Goal: Information Seeking & Learning: Learn about a topic

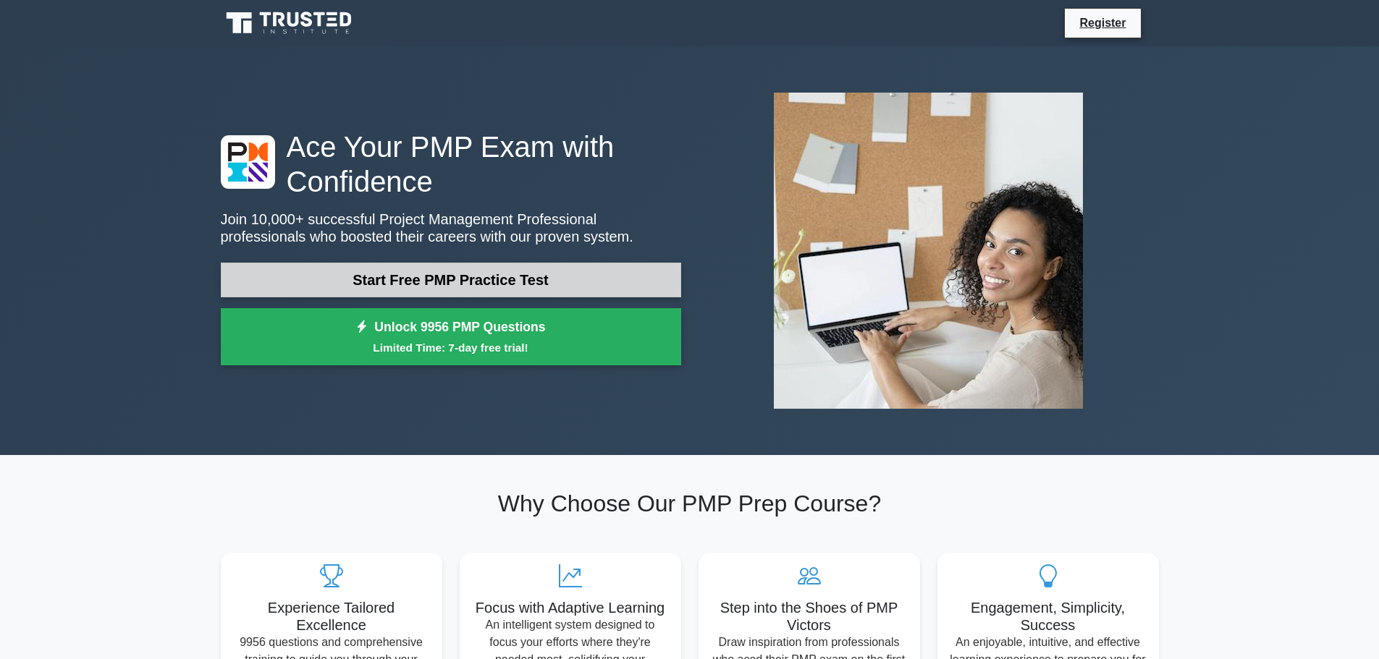
click at [560, 284] on link "Start Free PMP Practice Test" at bounding box center [451, 280] width 460 height 35
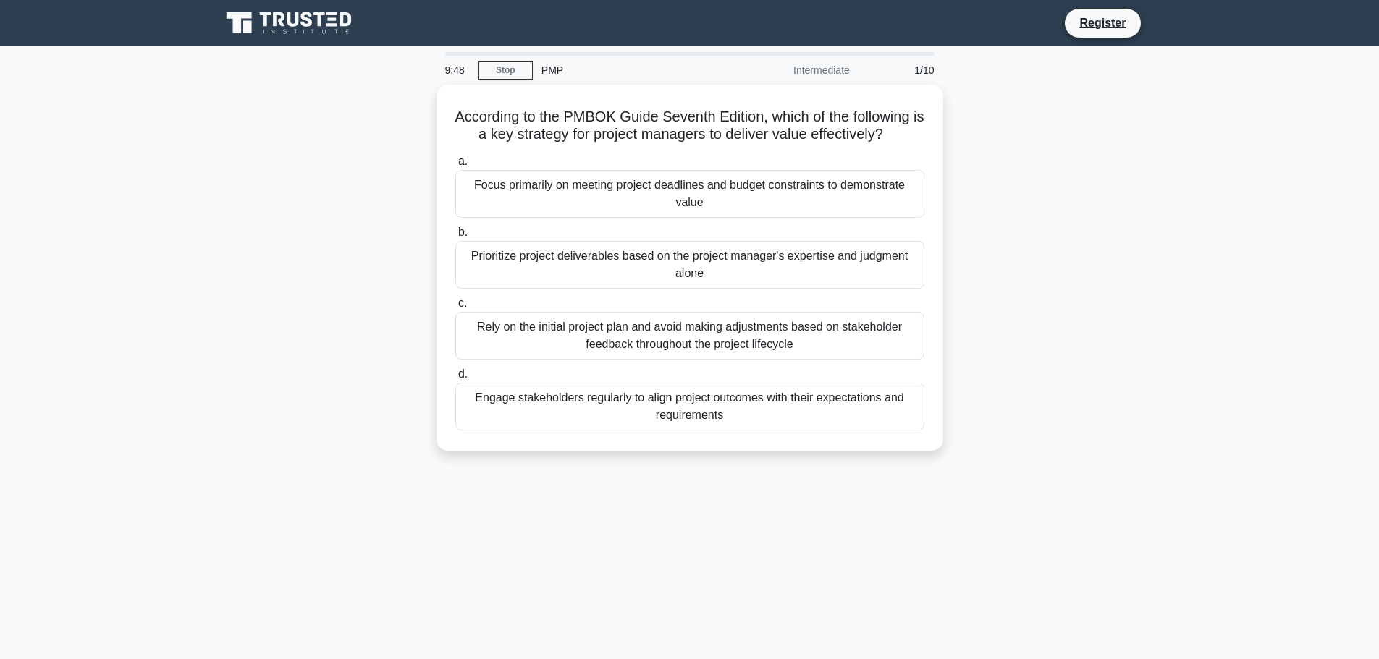
drag, startPoint x: 1025, startPoint y: 113, endPoint x: 992, endPoint y: 114, distance: 33.3
click at [992, 114] on div "According to the PMBOK Guide Seventh Edition, which of the following is a key s…" at bounding box center [689, 277] width 955 height 384
drag, startPoint x: 956, startPoint y: 138, endPoint x: 943, endPoint y: 146, distance: 15.7
click at [943, 146] on div "According to the PMBOK Guide Seventh Edition, which of the following is a key s…" at bounding box center [689, 277] width 955 height 384
drag, startPoint x: 1089, startPoint y: 211, endPoint x: 1081, endPoint y: 189, distance: 22.9
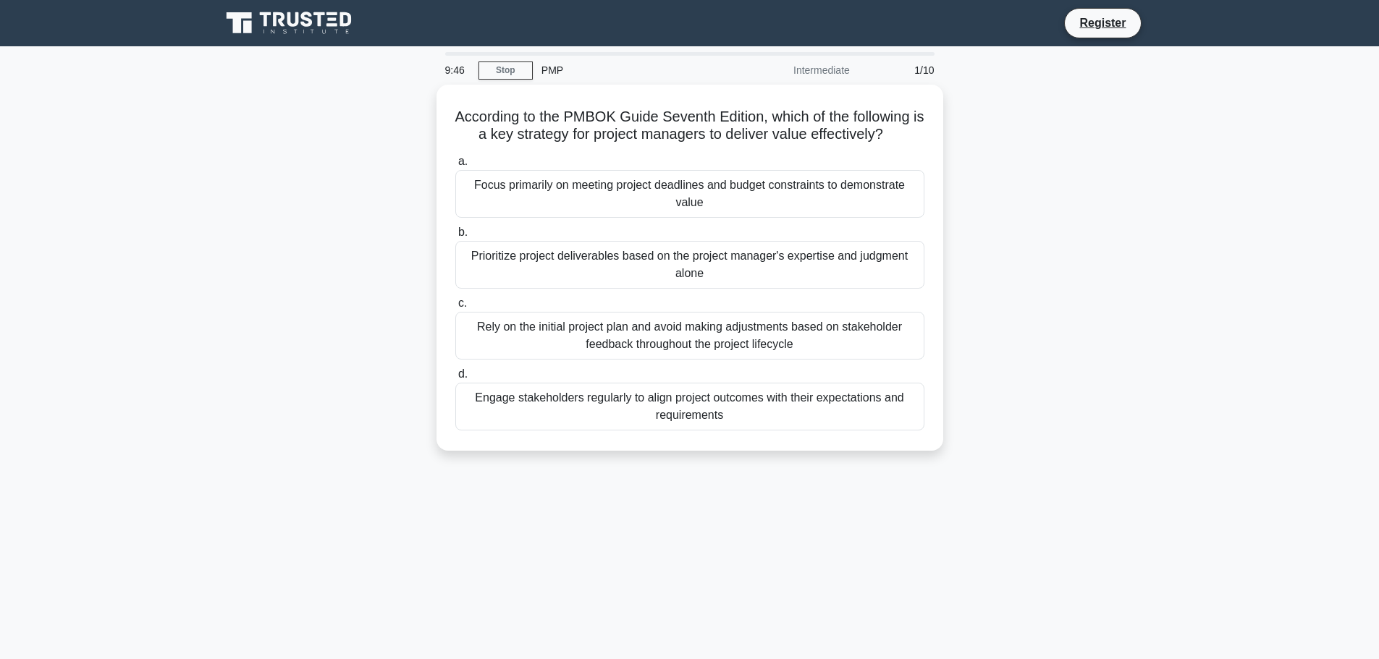
click at [1081, 189] on div "According to the PMBOK Guide Seventh Edition, which of the following is a key s…" at bounding box center [689, 277] width 955 height 384
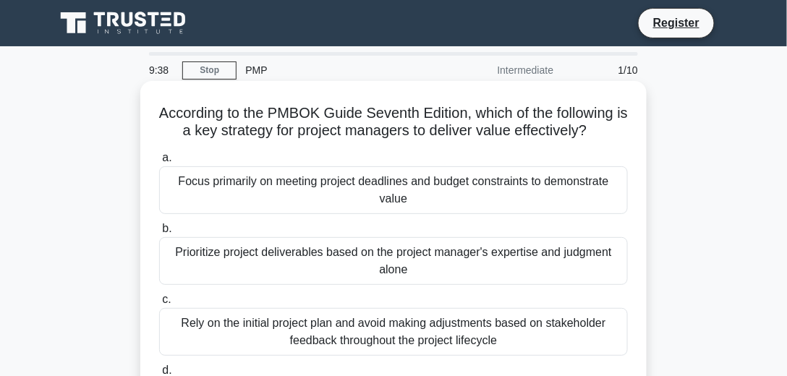
drag, startPoint x: 1220, startPoint y: 0, endPoint x: 641, endPoint y: 202, distance: 612.5
click at [641, 202] on div "According to the PMBOK Guide Seventh Edition, which of the following is a key s…" at bounding box center [393, 264] width 507 height 366
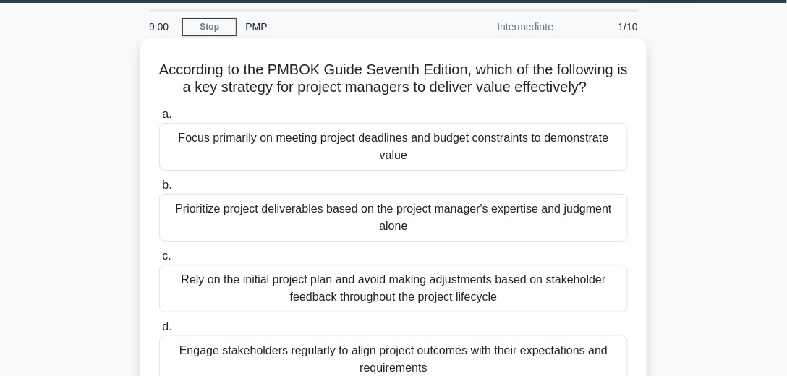
scroll to position [43, 0]
click at [481, 292] on div "Rely on the initial project plan and avoid making adjustments based on stakehol…" at bounding box center [393, 289] width 469 height 48
click at [159, 261] on input "c. Rely on the initial project plan and avoid making adjustments based on stake…" at bounding box center [159, 256] width 0 height 9
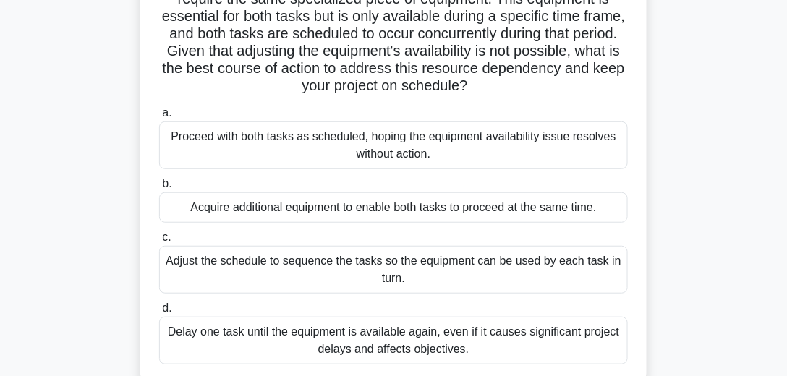
scroll to position [148, 0]
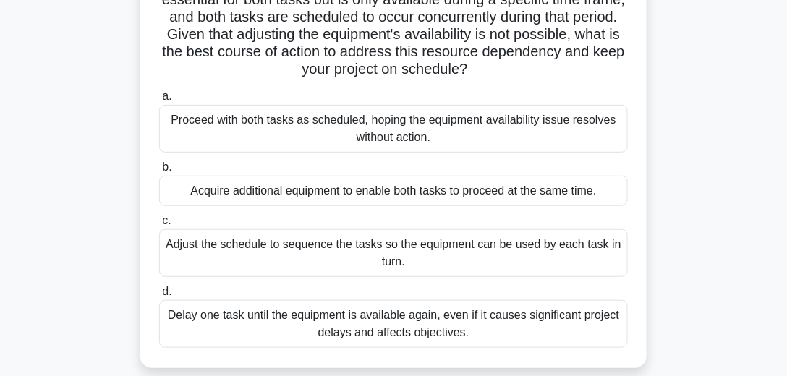
click at [533, 190] on div "Acquire additional equipment to enable both tasks to proceed at the same time." at bounding box center [393, 191] width 469 height 30
click at [159, 172] on input "b. Acquire additional equipment to enable both tasks to proceed at the same tim…" at bounding box center [159, 167] width 0 height 9
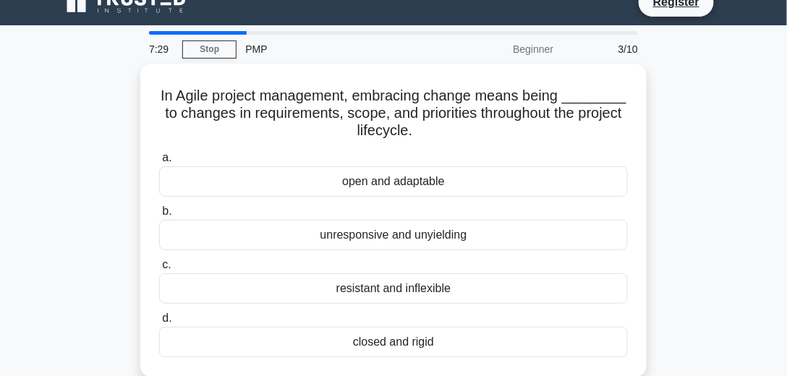
scroll to position [0, 0]
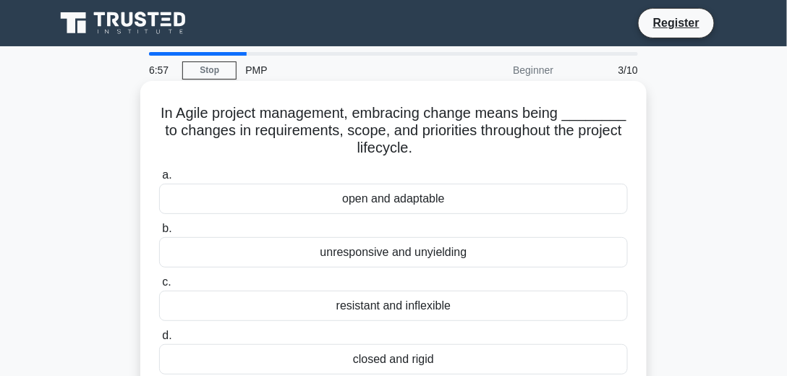
click at [462, 206] on div "open and adaptable" at bounding box center [393, 199] width 469 height 30
click at [159, 180] on input "a. open and adaptable" at bounding box center [159, 175] width 0 height 9
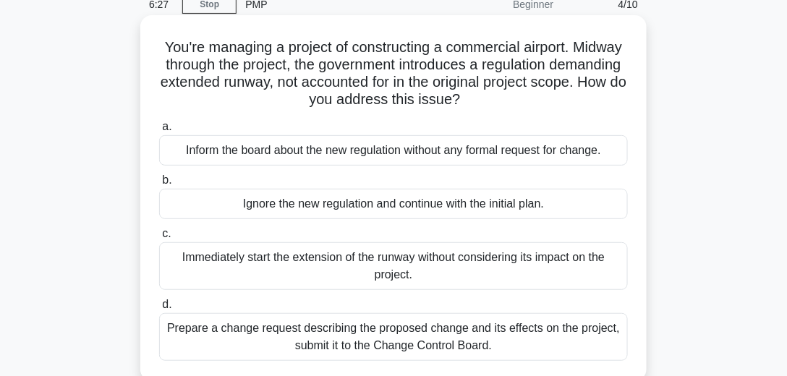
scroll to position [83, 0]
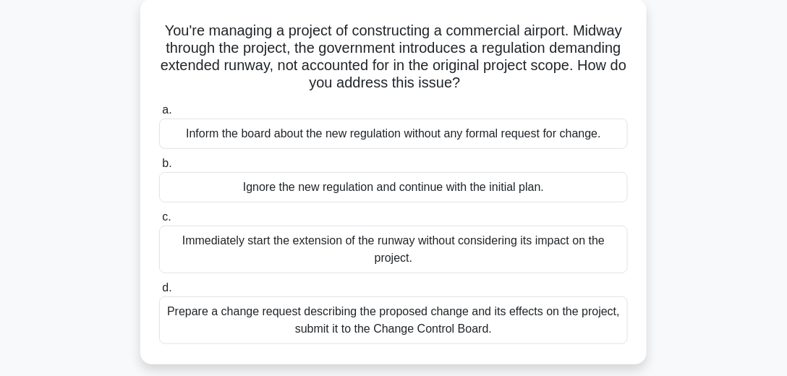
click at [519, 326] on div "Prepare a change request describing the proposed change and its effects on the …" at bounding box center [393, 321] width 469 height 48
click at [159, 293] on input "d. Prepare a change request describing the proposed change and its effects on t…" at bounding box center [159, 288] width 0 height 9
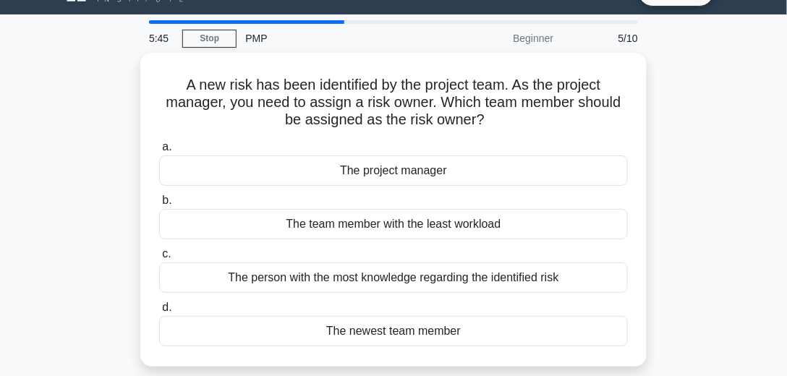
scroll to position [33, 0]
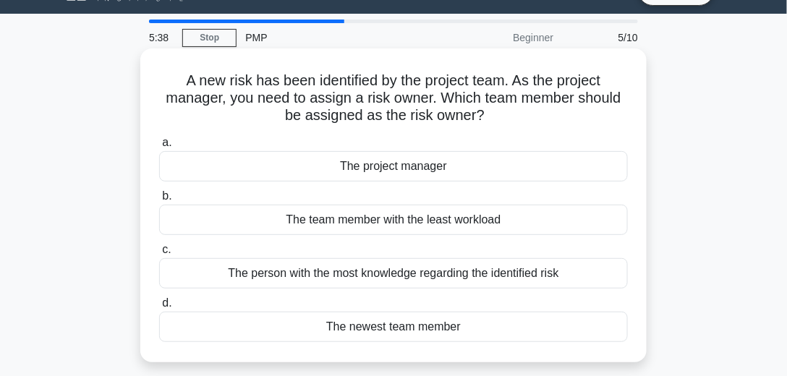
click at [554, 271] on div "The person with the most knowledge regarding the identified risk" at bounding box center [393, 273] width 469 height 30
click at [159, 255] on input "c. The person with the most knowledge regarding the identified risk" at bounding box center [159, 249] width 0 height 9
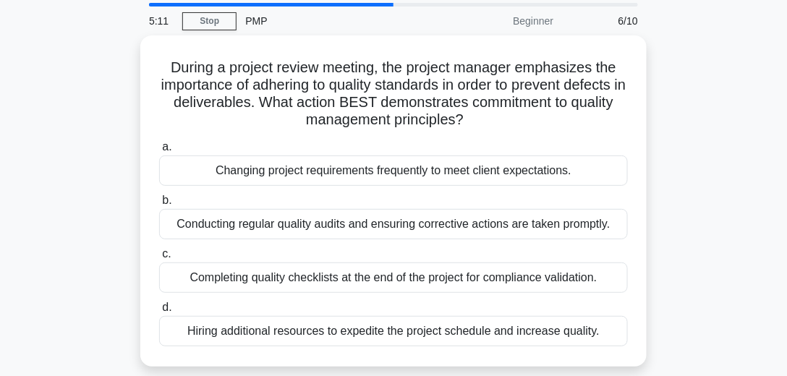
scroll to position [49, 0]
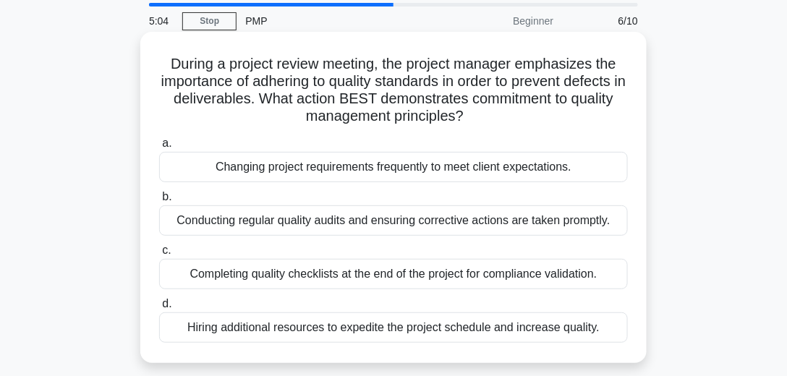
click at [542, 224] on div "Conducting regular quality audits and ensuring corrective actions are taken pro…" at bounding box center [393, 221] width 469 height 30
click at [159, 202] on input "b. Conducting regular quality audits and ensuring corrective actions are taken …" at bounding box center [159, 197] width 0 height 9
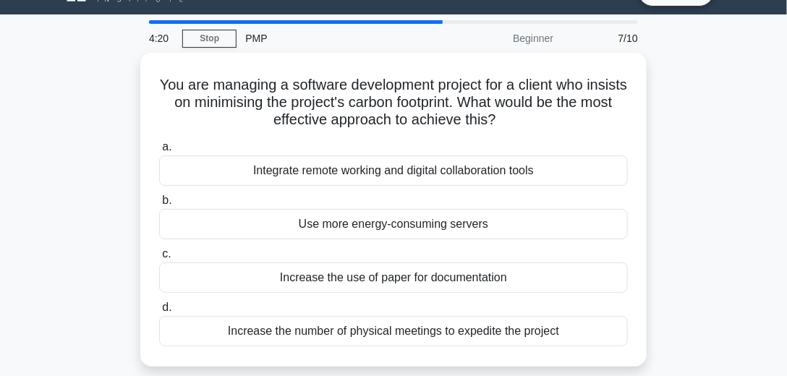
scroll to position [33, 0]
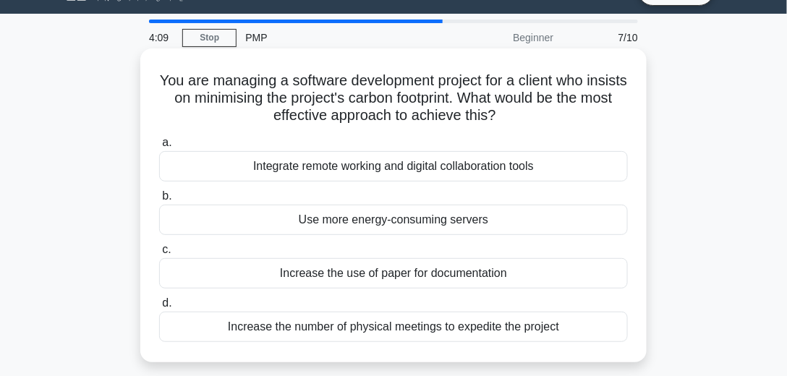
click at [586, 166] on div "Integrate remote working and digital collaboration tools" at bounding box center [393, 166] width 469 height 30
click at [159, 148] on input "a. Integrate remote working and digital collaboration tools" at bounding box center [159, 142] width 0 height 9
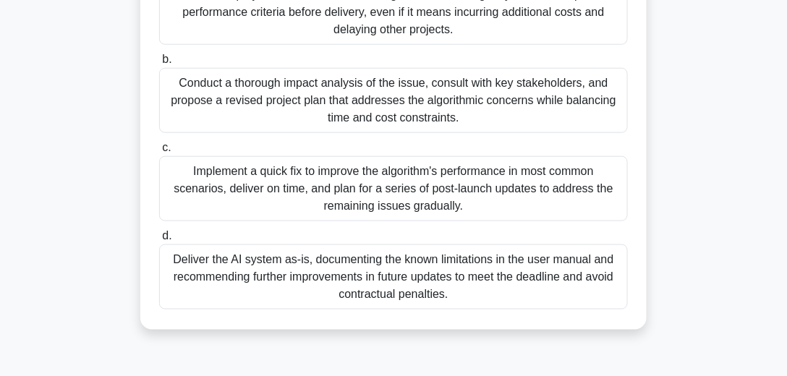
scroll to position [314, 0]
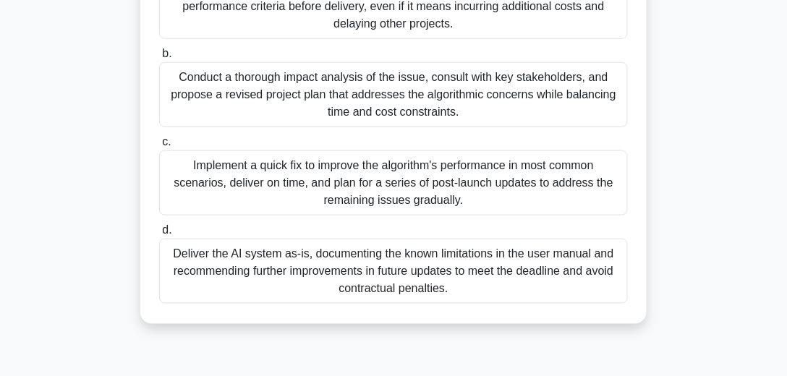
click at [453, 105] on div "Conduct a thorough impact analysis of the issue, consult with key stakeholders,…" at bounding box center [393, 94] width 469 height 65
click at [159, 59] on input "b. Conduct a thorough impact analysis of the issue, consult with key stakeholde…" at bounding box center [159, 53] width 0 height 9
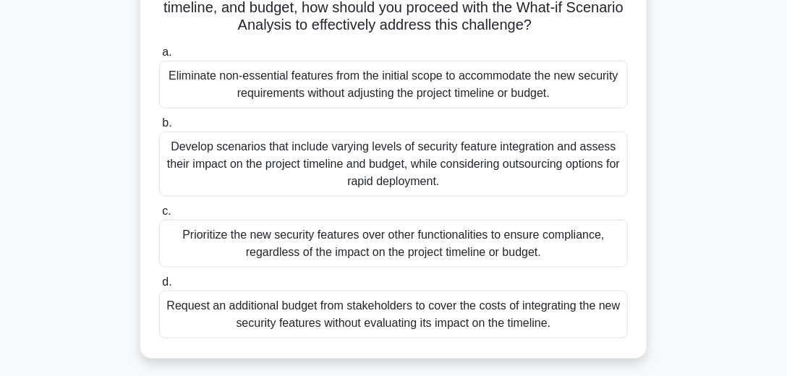
scroll to position [281, 0]
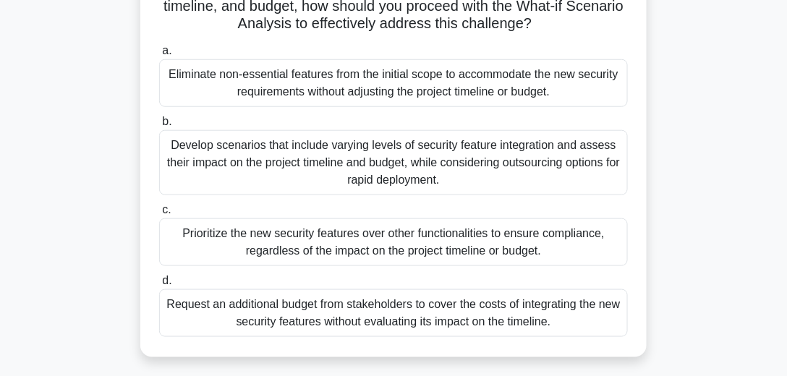
click at [461, 175] on div "Develop scenarios that include varying levels of security feature integration a…" at bounding box center [393, 162] width 469 height 65
click at [159, 127] on input "b. Develop scenarios that include varying levels of security feature integratio…" at bounding box center [159, 121] width 0 height 9
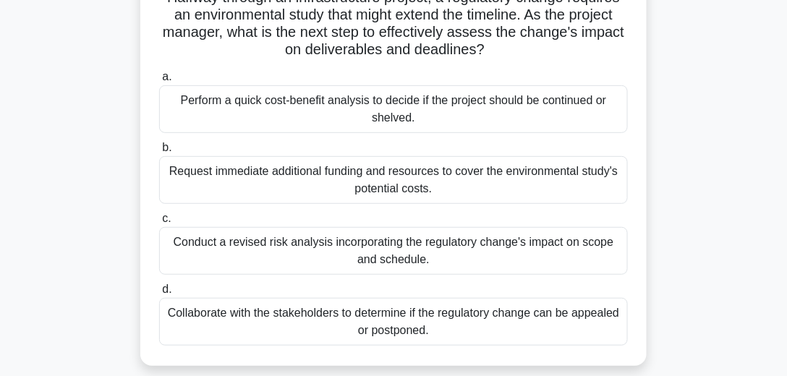
scroll to position [132, 0]
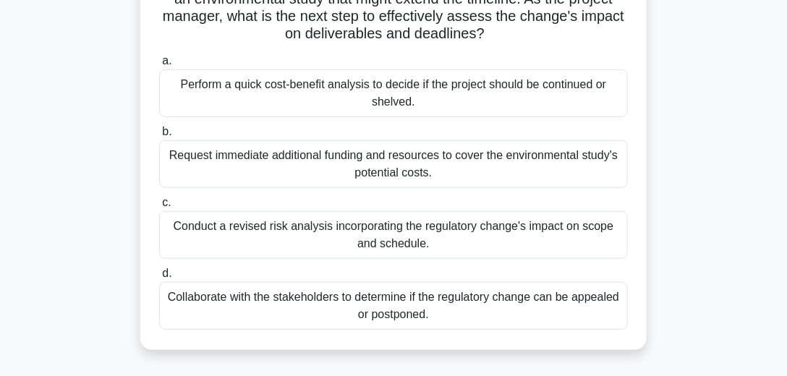
click at [536, 236] on div "Conduct a revised risk analysis incorporating the regulatory change's impact on…" at bounding box center [393, 235] width 469 height 48
click at [159, 208] on input "c. Conduct a revised risk analysis incorporating the regulatory change's impact…" at bounding box center [159, 202] width 0 height 9
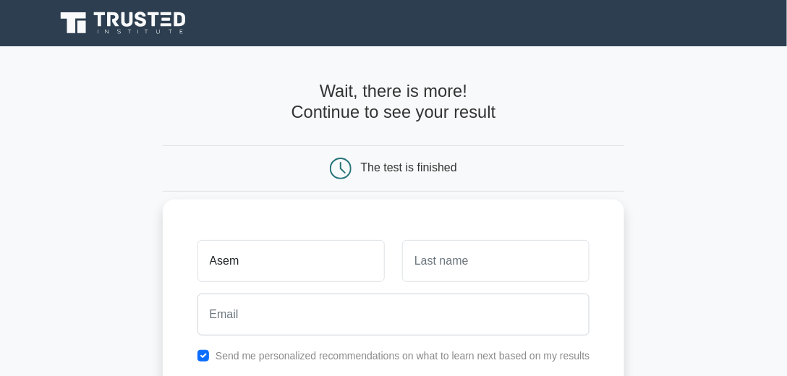
type input "Asem"
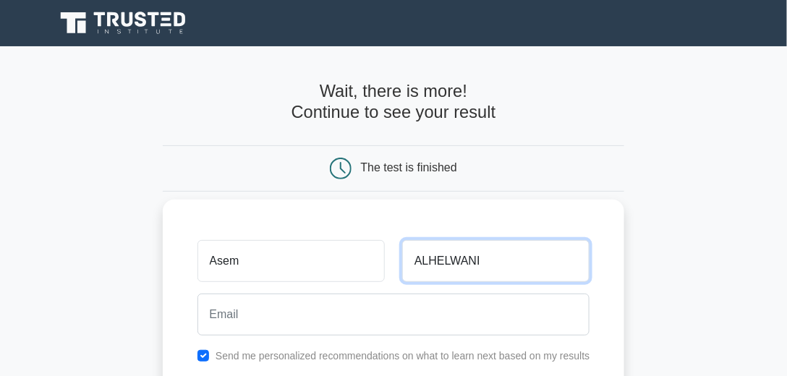
type input "ALHELWANI"
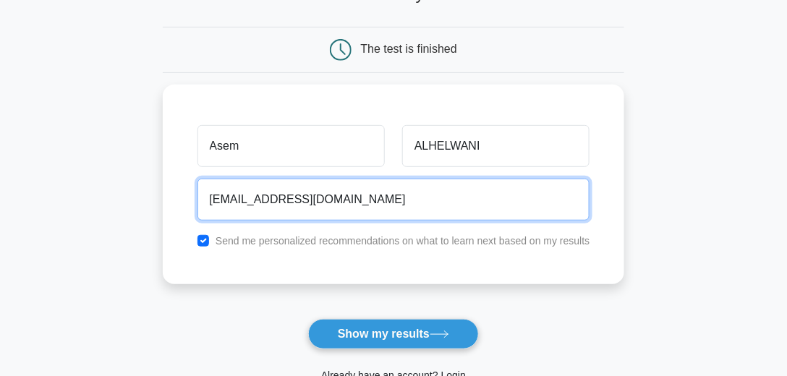
scroll to position [124, 0]
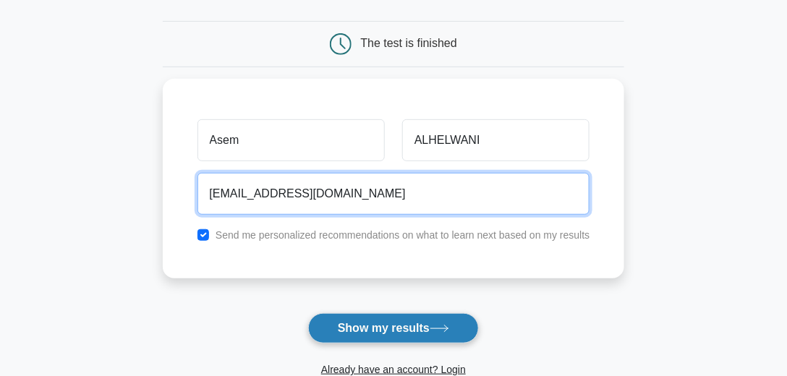
type input "ALHELWANI@GMAIL.COM"
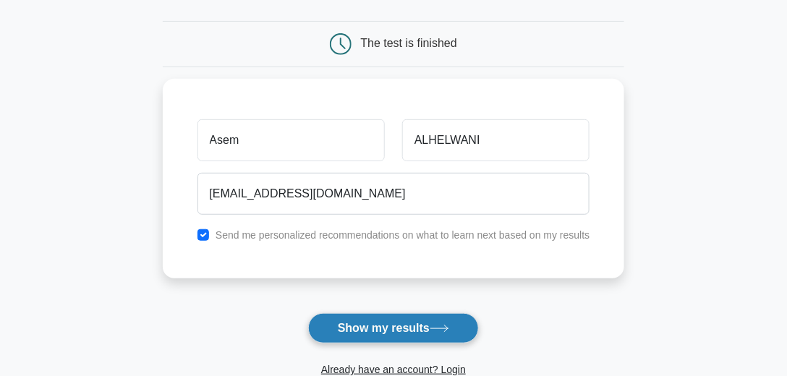
click at [392, 333] on button "Show my results" at bounding box center [393, 328] width 171 height 30
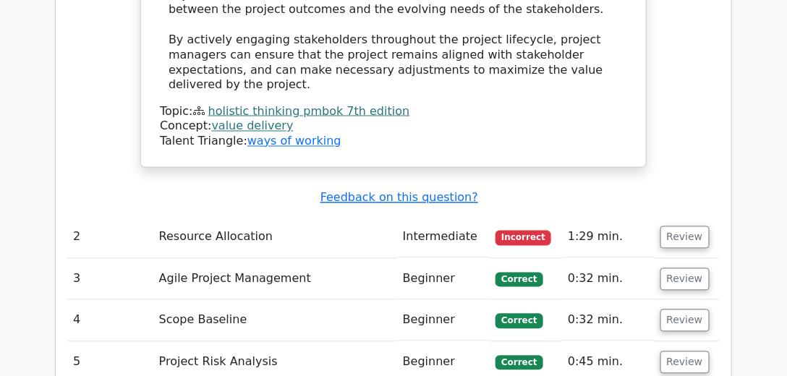
scroll to position [1952, 0]
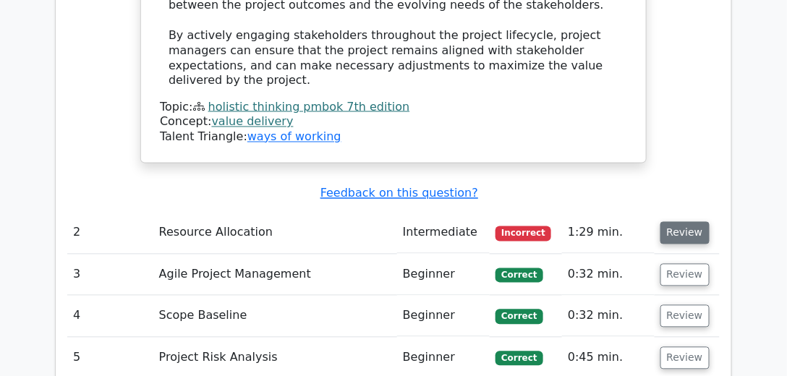
click at [676, 222] on button "Review" at bounding box center [685, 233] width 49 height 22
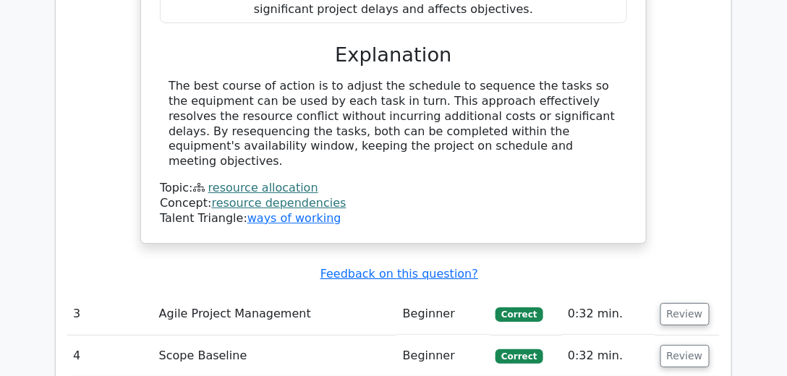
scroll to position [2613, 0]
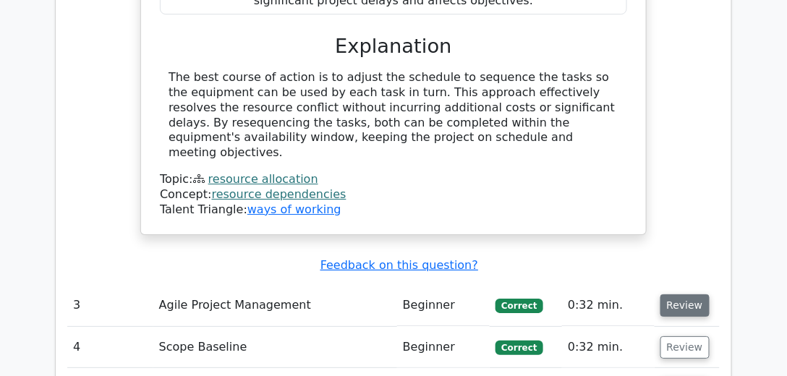
click at [681, 295] on button "Review" at bounding box center [685, 306] width 49 height 22
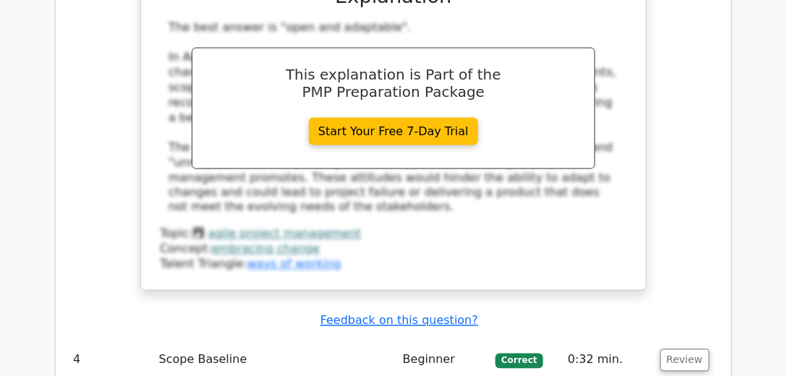
scroll to position [3258, 0]
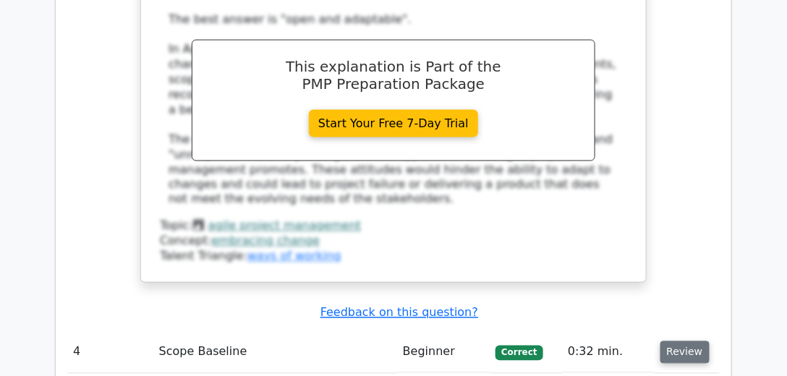
click at [681, 342] on button "Review" at bounding box center [685, 353] width 49 height 22
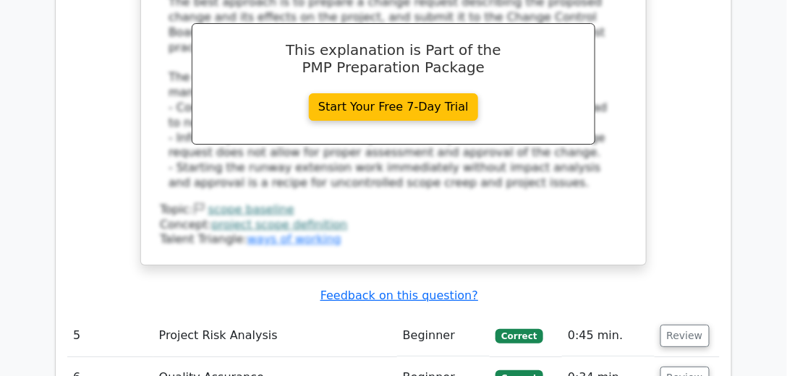
scroll to position [4036, 0]
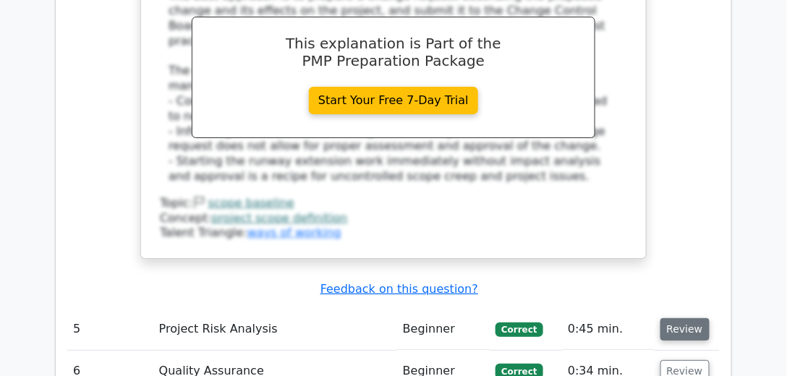
click at [694, 318] on button "Review" at bounding box center [685, 329] width 49 height 22
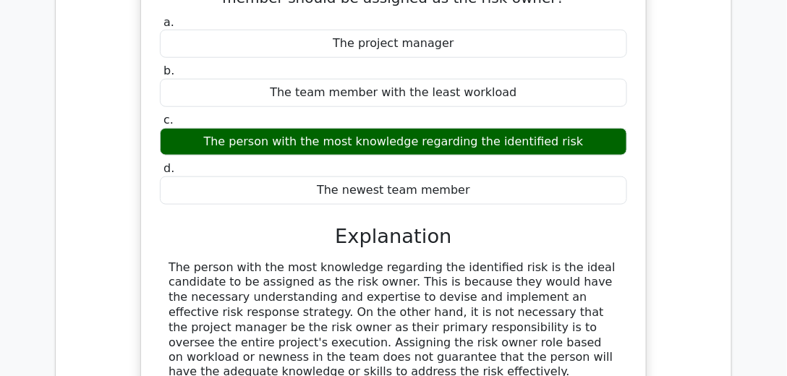
scroll to position [4483, 0]
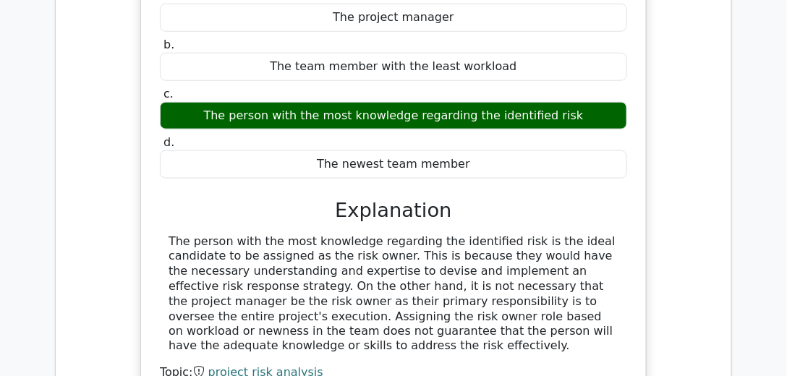
click at [694, 100] on div "A new risk has been identified by the project team. As the project manager, you…" at bounding box center [393, 175] width 653 height 543
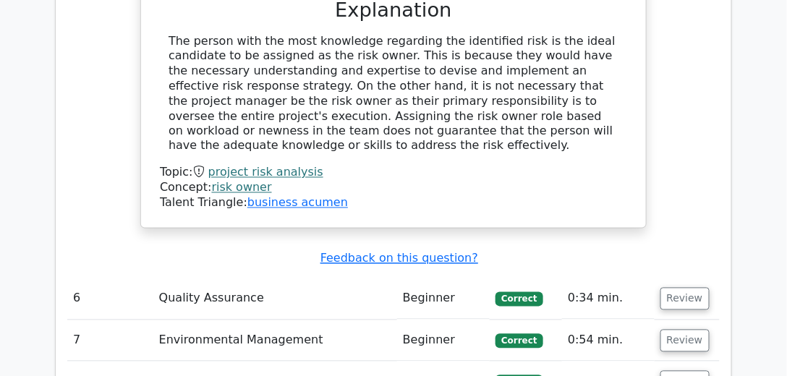
scroll to position [4648, 0]
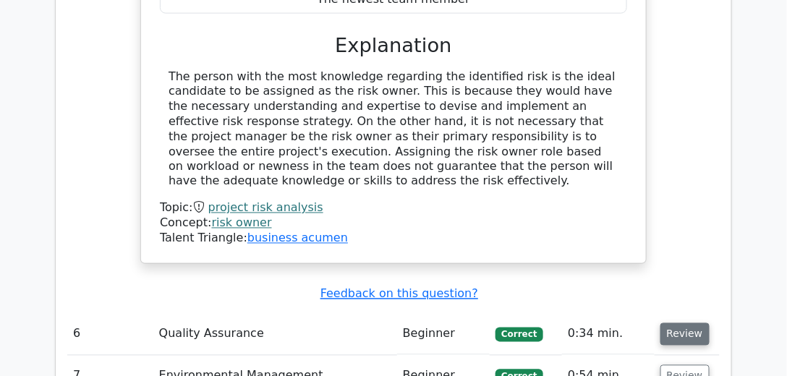
click at [696, 324] on button "Review" at bounding box center [685, 335] width 49 height 22
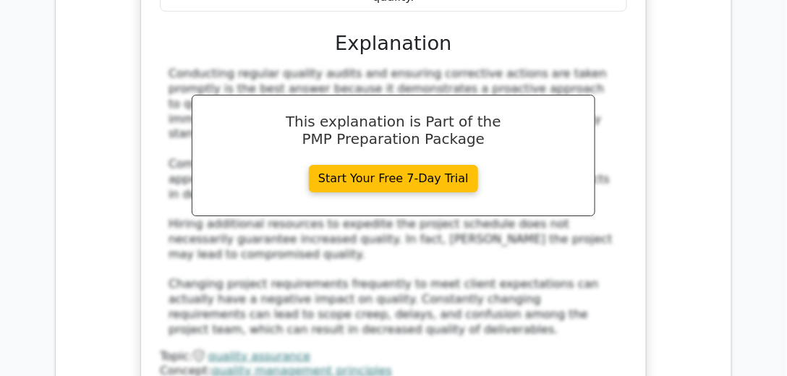
scroll to position [5393, 0]
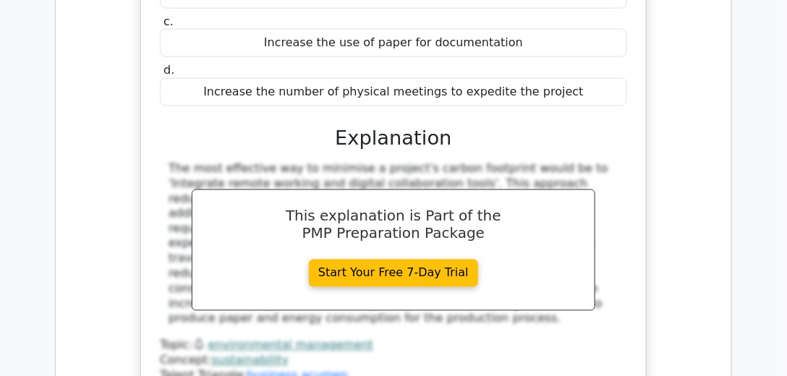
scroll to position [6005, 0]
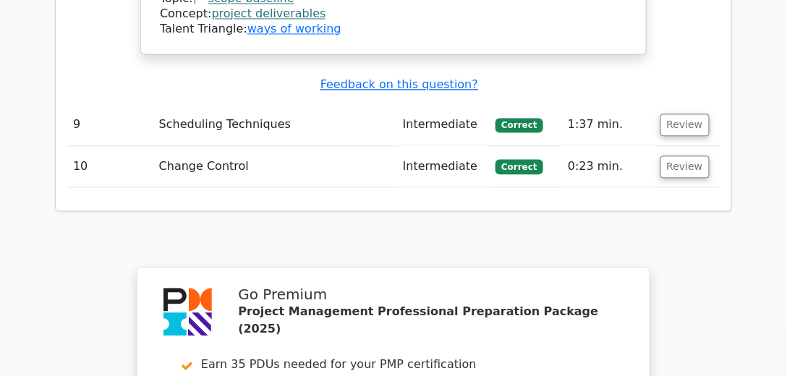
scroll to position [7593, 0]
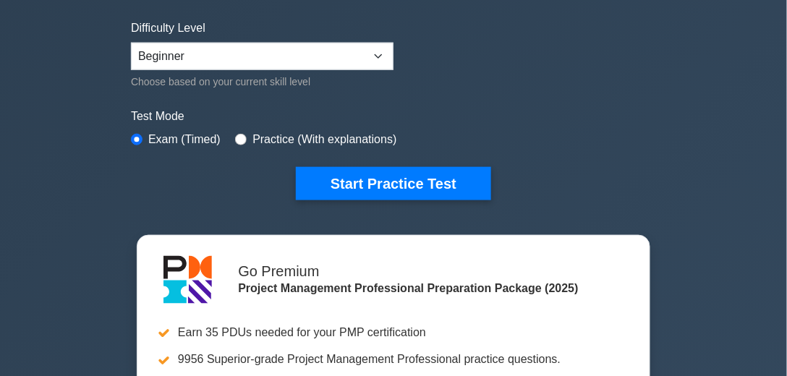
scroll to position [347, 0]
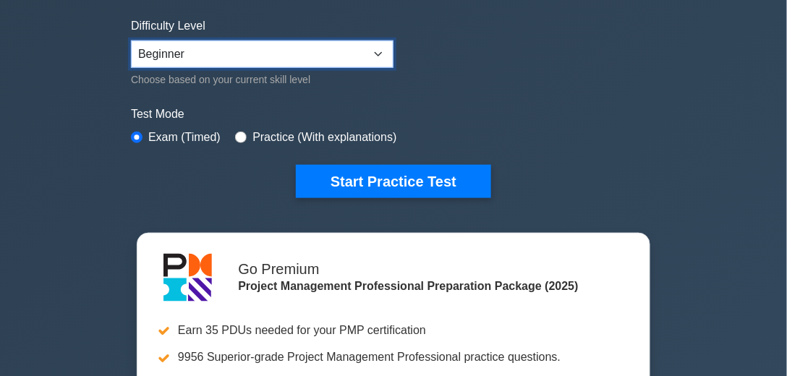
click at [383, 52] on select "Beginner Intermediate Expert" at bounding box center [262, 55] width 263 height 28
select select "expert"
click at [131, 41] on select "Beginner Intermediate Expert" at bounding box center [262, 55] width 263 height 28
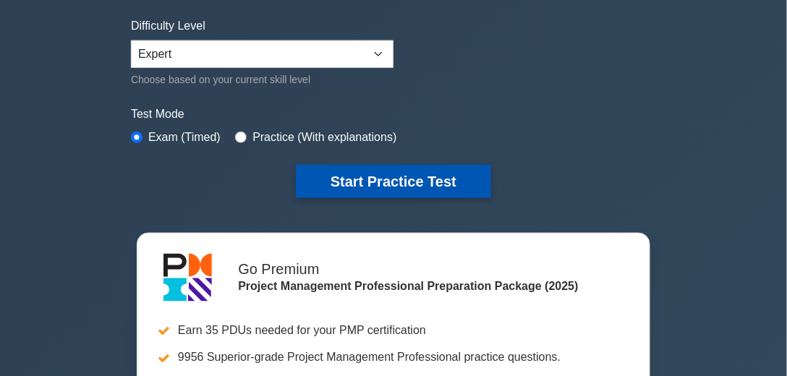
click at [415, 179] on button "Start Practice Test" at bounding box center [393, 181] width 195 height 33
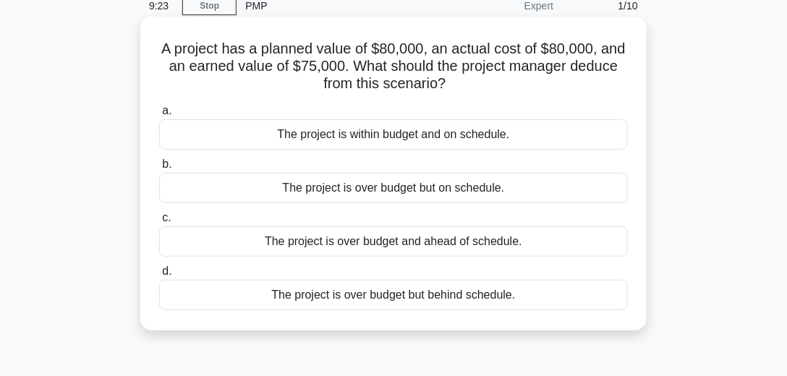
scroll to position [66, 0]
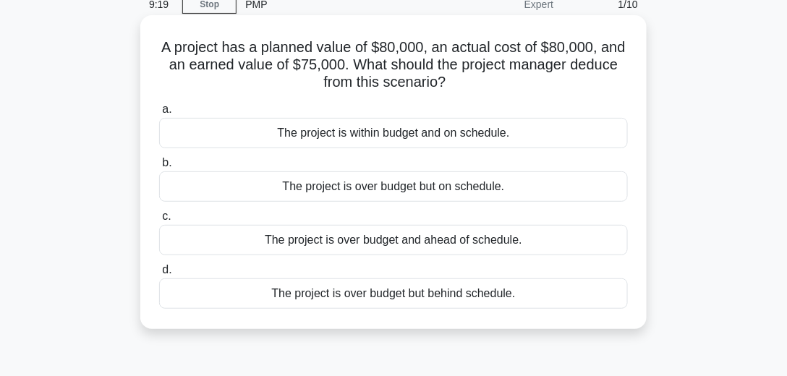
click at [463, 296] on div "The project is over budget but behind schedule." at bounding box center [393, 294] width 469 height 30
click at [159, 275] on input "d. The project is over budget but behind schedule." at bounding box center [159, 270] width 0 height 9
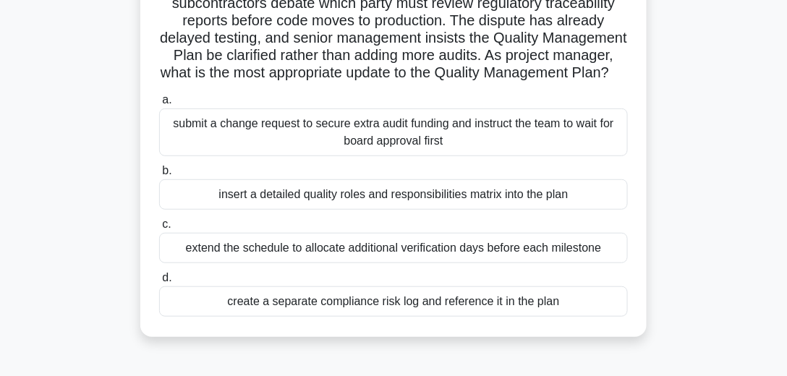
scroll to position [132, 0]
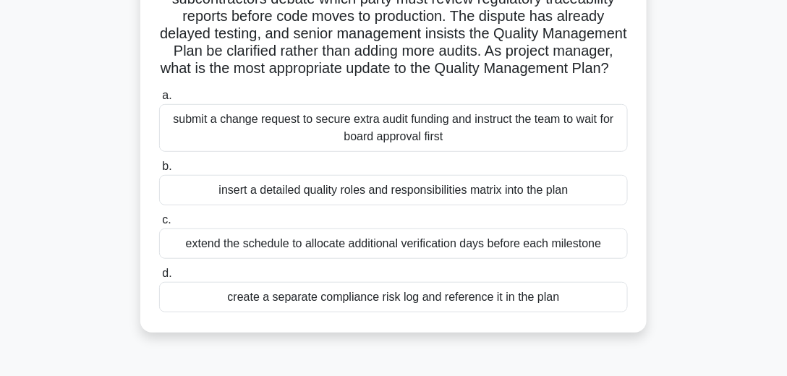
click at [519, 206] on div "insert a detailed quality roles and responsibilities matrix into the plan" at bounding box center [393, 190] width 469 height 30
click at [159, 172] on input "b. insert a detailed quality roles and responsibilities matrix into the plan" at bounding box center [159, 166] width 0 height 9
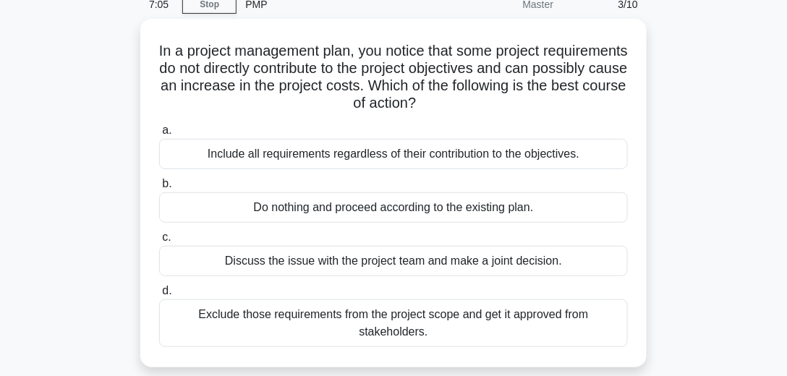
scroll to position [83, 0]
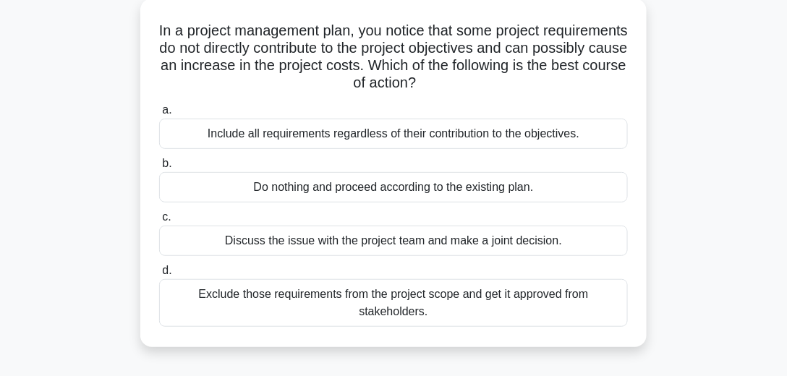
click at [465, 308] on div "Exclude those requirements from the project scope and get it approved from stak…" at bounding box center [393, 303] width 469 height 48
click at [159, 276] on input "d. Exclude those requirements from the project scope and get it approved from s…" at bounding box center [159, 270] width 0 height 9
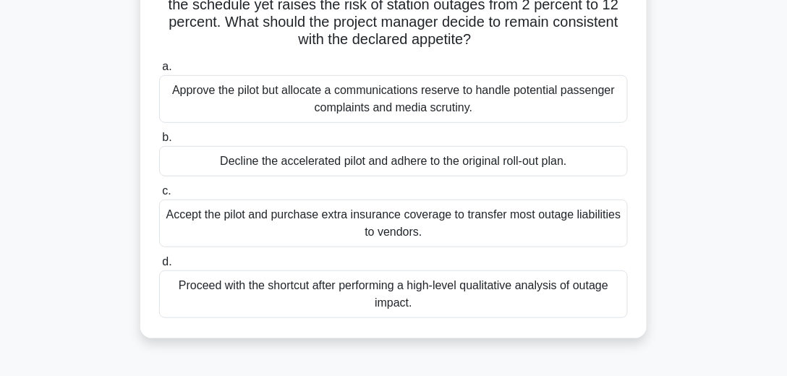
scroll to position [165, 0]
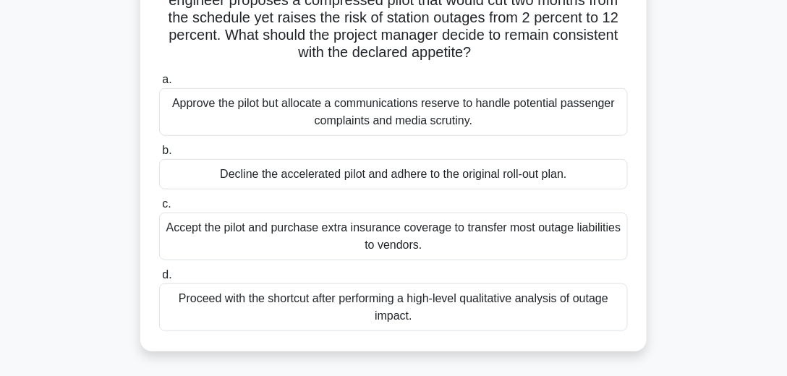
click at [574, 290] on div "Proceed with the shortcut after performing a high-level qualitative analysis of…" at bounding box center [393, 308] width 469 height 48
click at [159, 280] on input "d. Proceed with the shortcut after performing a high-level qualitative analysis…" at bounding box center [159, 275] width 0 height 9
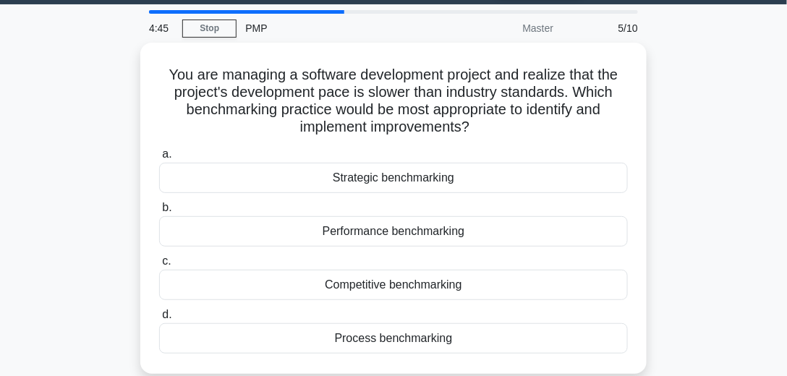
scroll to position [0, 0]
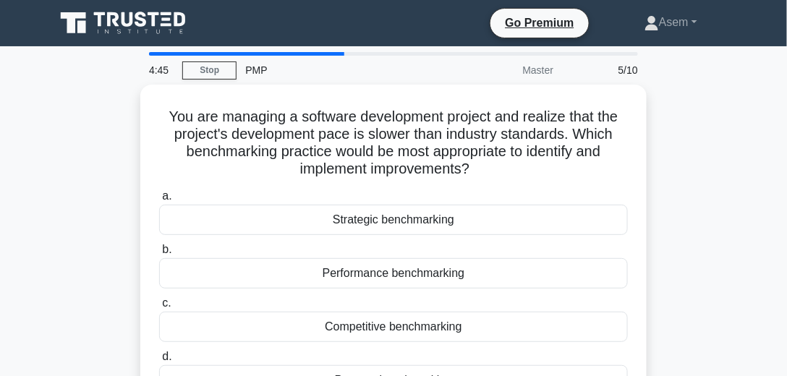
click at [574, 290] on div "a. Strategic benchmarking b. Performance benchmarking c." at bounding box center [394, 292] width 486 height 214
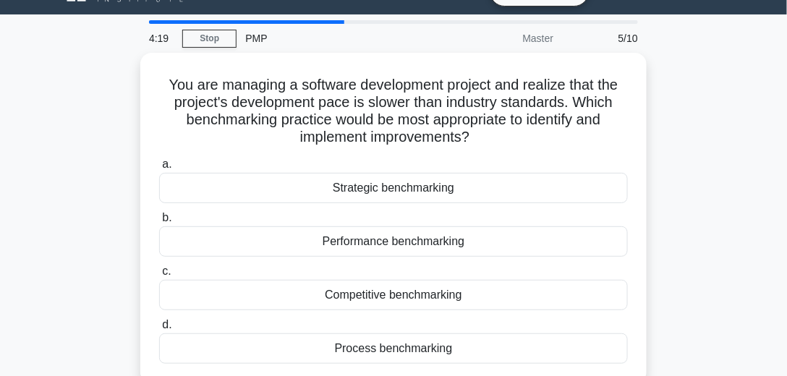
scroll to position [33, 0]
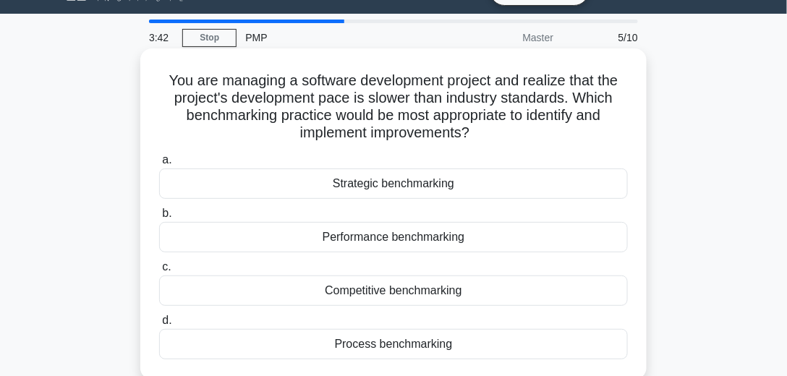
click at [449, 240] on div "Performance benchmarking" at bounding box center [393, 237] width 469 height 30
click at [159, 219] on input "b. Performance benchmarking" at bounding box center [159, 213] width 0 height 9
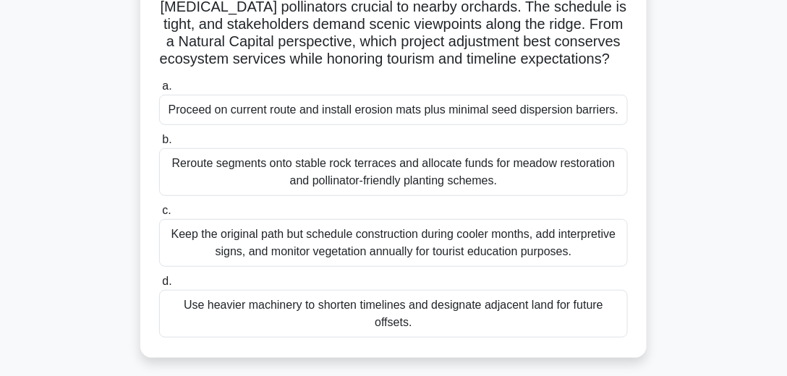
scroll to position [165, 0]
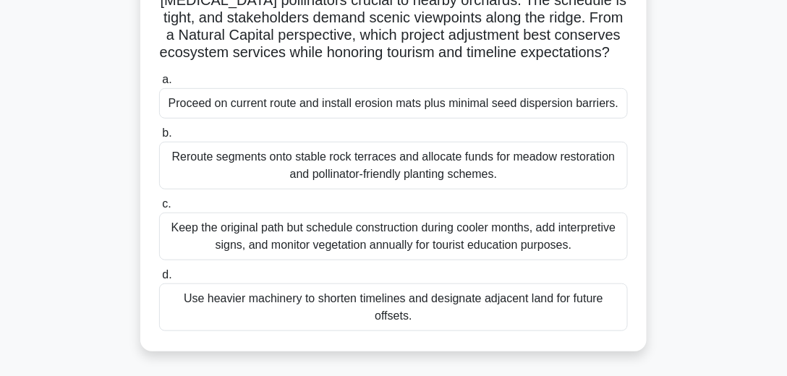
click at [508, 190] on div "Reroute segments onto stable rock terraces and allocate funds for meadow restor…" at bounding box center [393, 166] width 469 height 48
click at [159, 138] on input "b. Reroute segments onto stable rock terraces and allocate funds for meadow res…" at bounding box center [159, 133] width 0 height 9
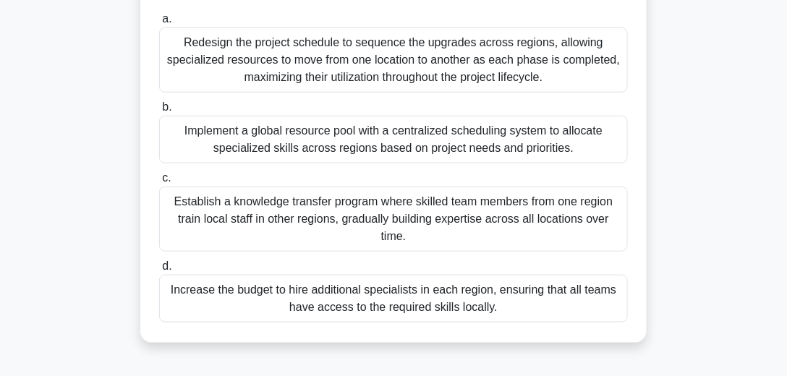
scroll to position [248, 0]
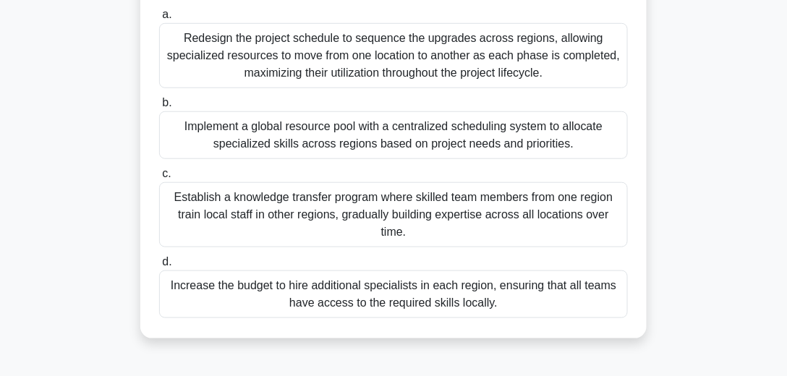
click at [480, 130] on div "Implement a global resource pool with a centralized scheduling system to alloca…" at bounding box center [393, 135] width 469 height 48
click at [159, 108] on input "b. Implement a global resource pool with a centralized scheduling system to all…" at bounding box center [159, 102] width 0 height 9
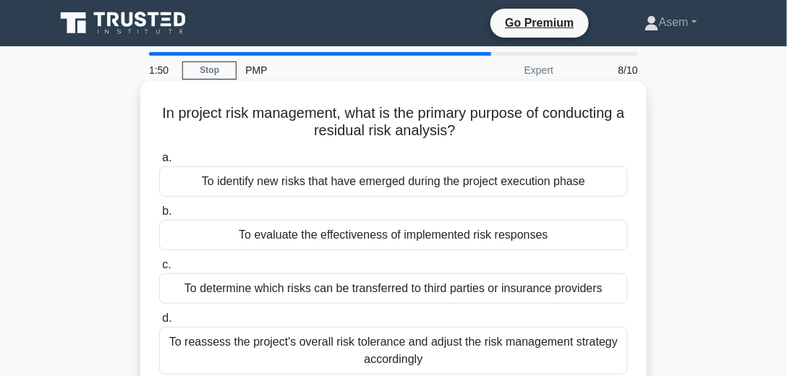
scroll to position [16, 0]
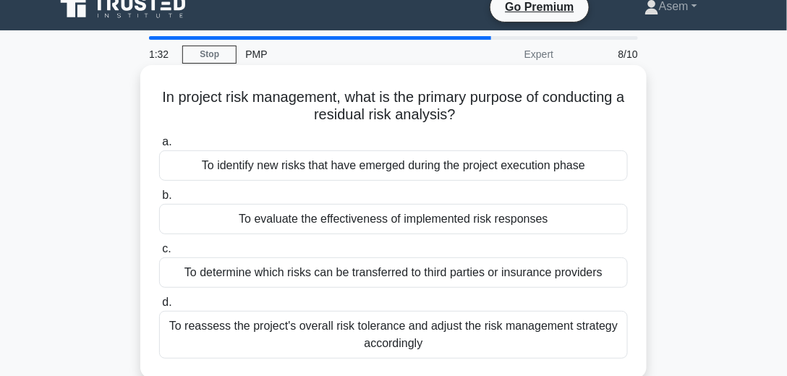
click at [533, 274] on div "To determine which risks can be transferred to third parties or insurance provi…" at bounding box center [393, 273] width 469 height 30
click at [159, 254] on input "c. To determine which risks can be transferred to third parties or insurance pr…" at bounding box center [159, 249] width 0 height 9
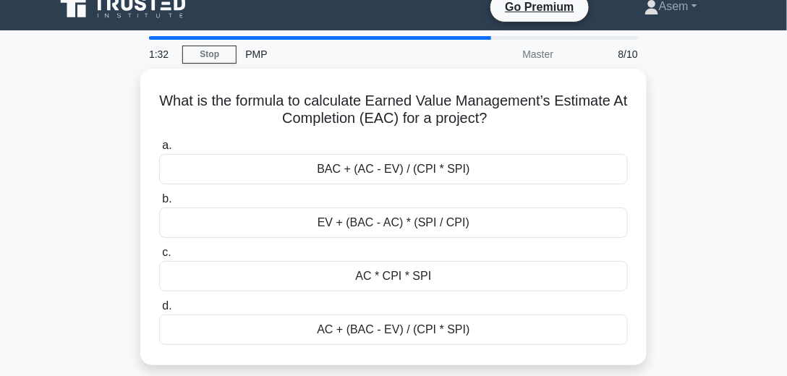
scroll to position [0, 0]
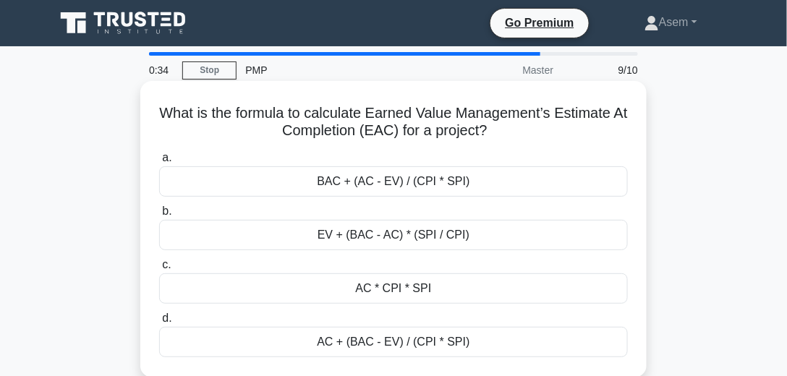
click at [415, 185] on div "BAC + (AC - EV) / (CPI * SPI)" at bounding box center [393, 181] width 469 height 30
click at [159, 163] on input "a. BAC + (AC - EV) / (CPI * SPI)" at bounding box center [159, 157] width 0 height 9
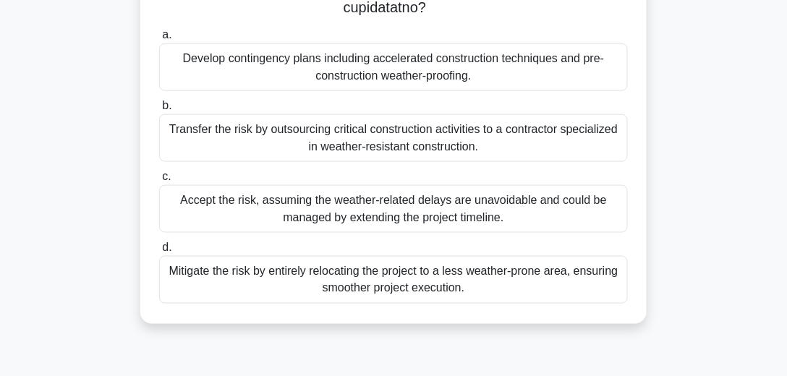
scroll to position [405, 0]
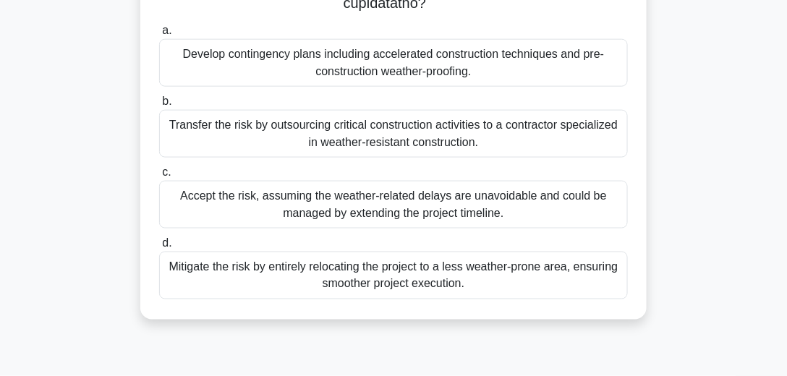
click at [464, 261] on div "Mitigate the risk by entirely relocating the project to a less weather-prone ar…" at bounding box center [393, 276] width 469 height 48
click at [159, 248] on input "d. Mitigate the risk by entirely relocating the project to a less weather-prone…" at bounding box center [159, 243] width 0 height 9
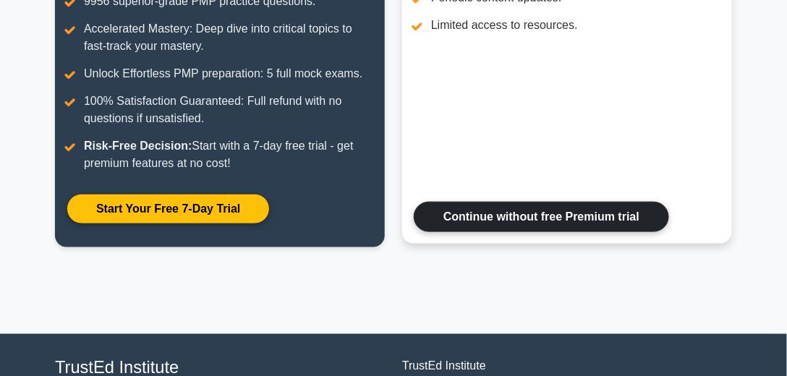
scroll to position [258, 0]
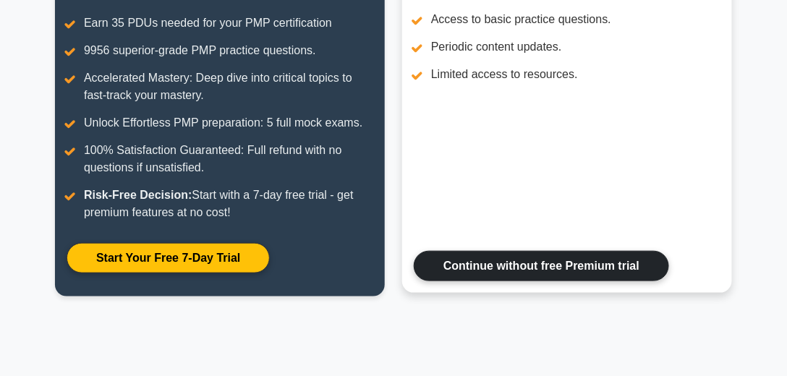
click at [562, 258] on link "Continue without free Premium trial" at bounding box center [541, 266] width 255 height 30
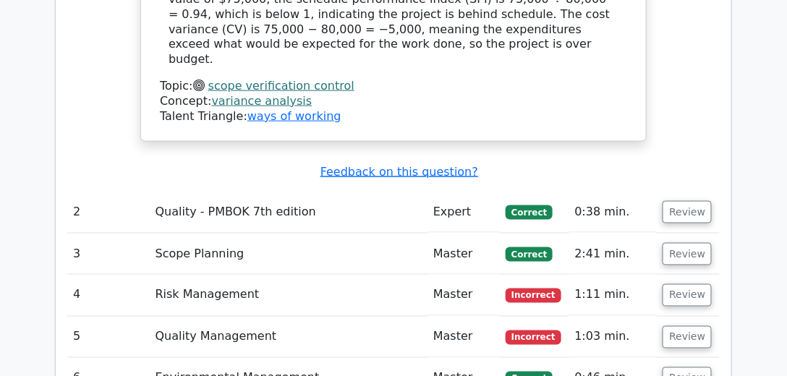
scroll to position [1869, 0]
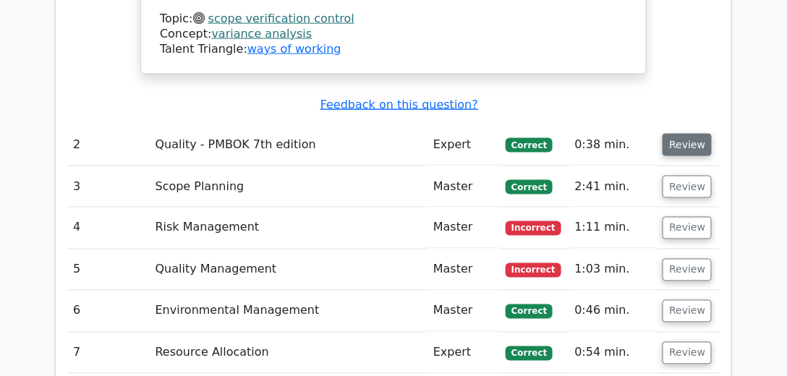
click at [690, 134] on button "Review" at bounding box center [687, 145] width 49 height 22
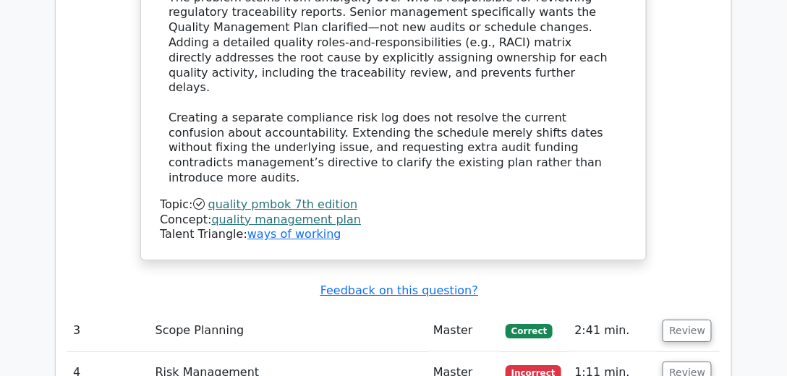
scroll to position [2498, 0]
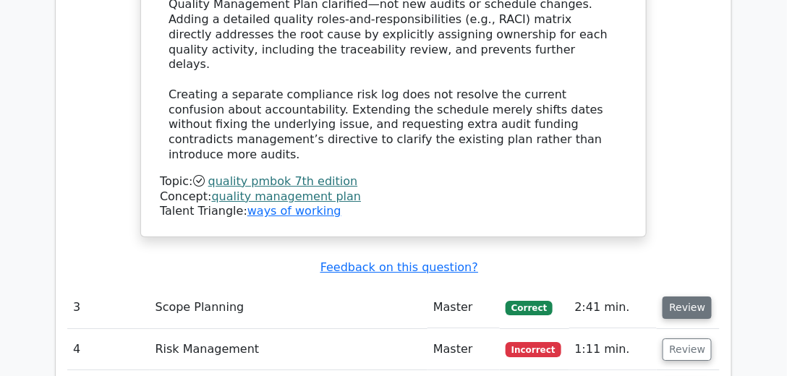
click at [692, 297] on button "Review" at bounding box center [687, 308] width 49 height 22
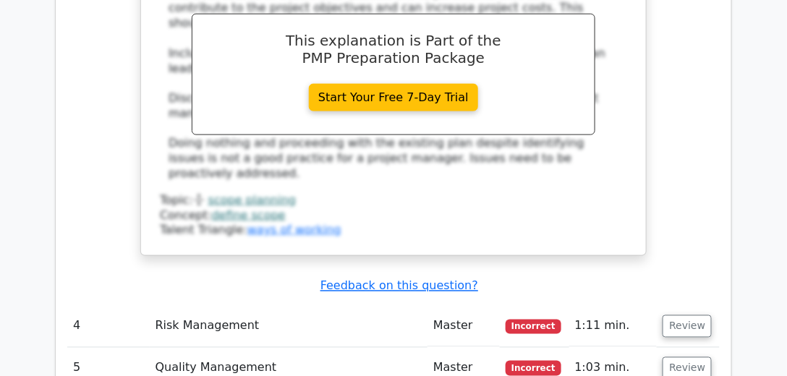
scroll to position [3226, 0]
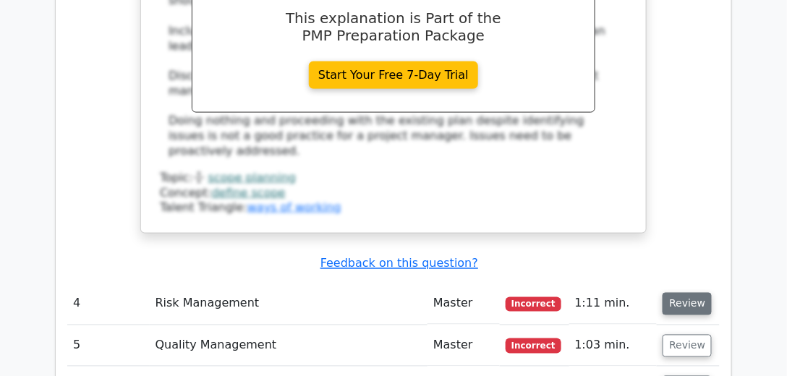
click at [678, 293] on button "Review" at bounding box center [687, 304] width 49 height 22
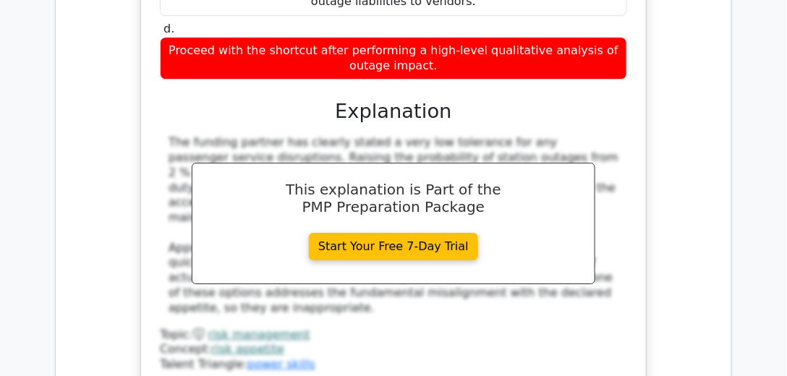
scroll to position [3937, 0]
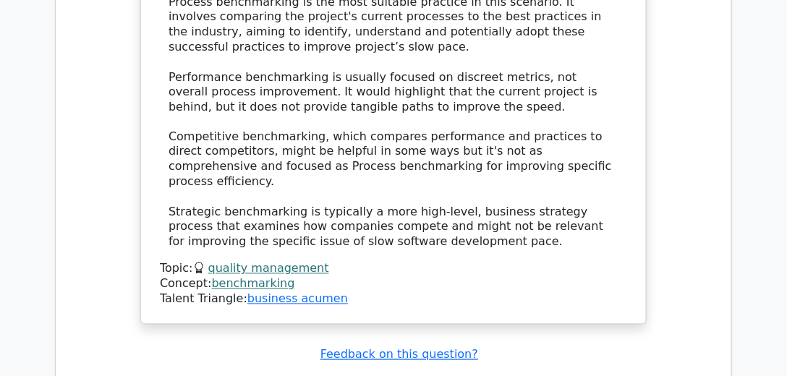
scroll to position [4797, 0]
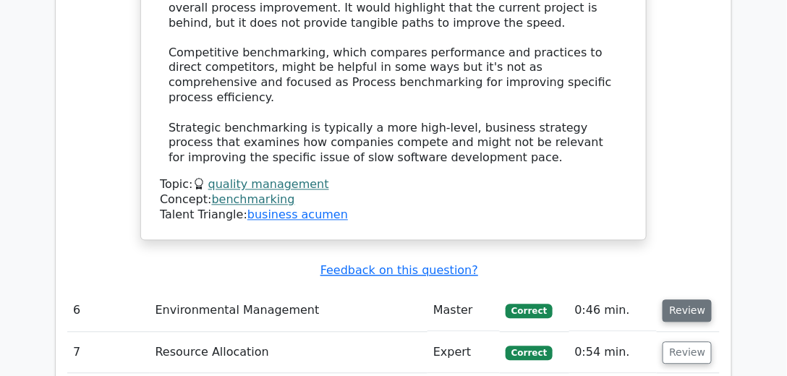
click at [689, 300] on button "Review" at bounding box center [687, 311] width 49 height 22
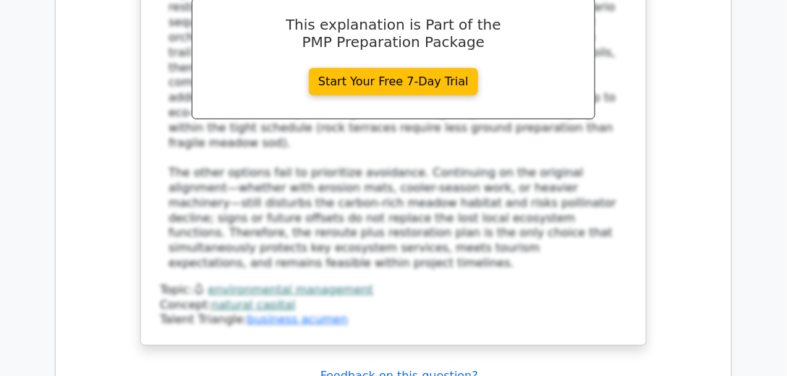
scroll to position [5674, 0]
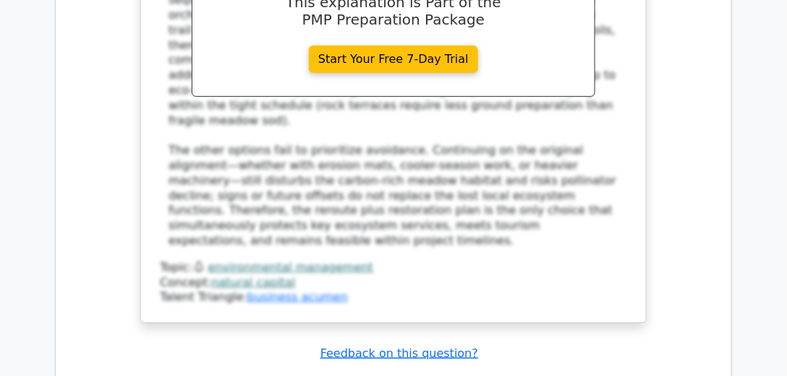
drag, startPoint x: 685, startPoint y: 90, endPoint x: 689, endPoint y: 75, distance: 15.8
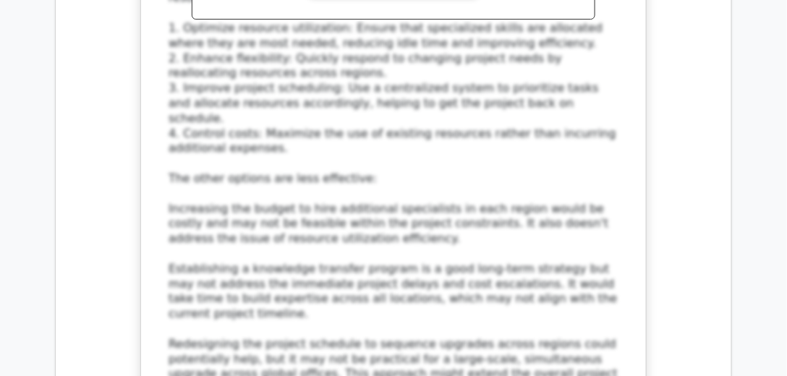
scroll to position [6782, 0]
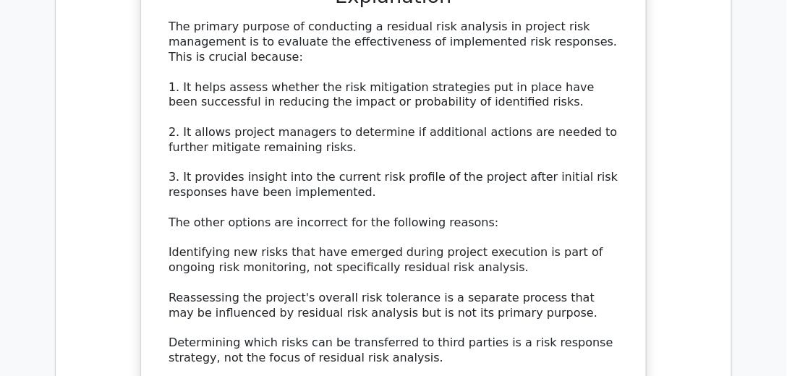
scroll to position [7692, 0]
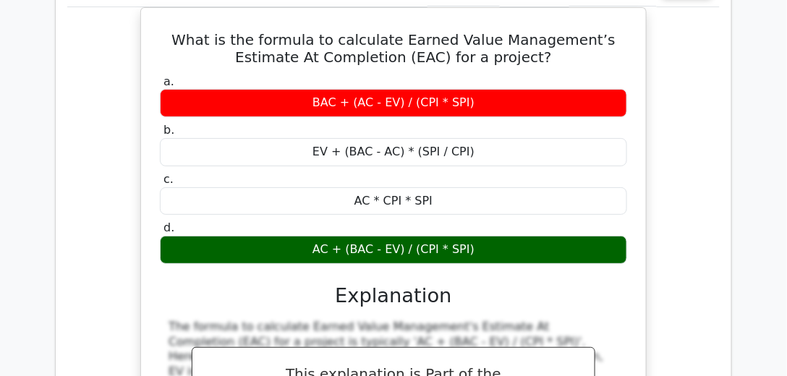
scroll to position [8254, 0]
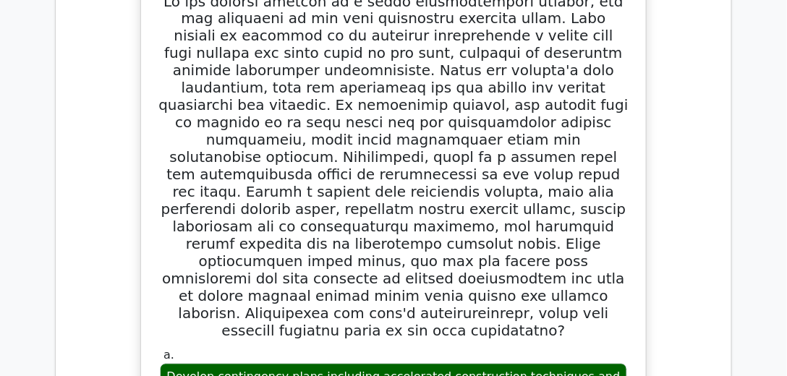
scroll to position [8949, 0]
